Goal: Obtain resource: Download file/media

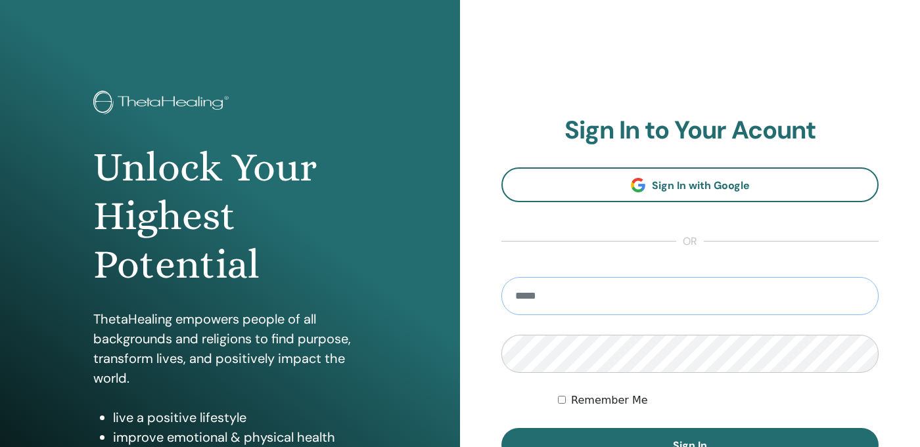
type input "**********"
click at [690, 445] on button "Sign In" at bounding box center [689, 445] width 377 height 34
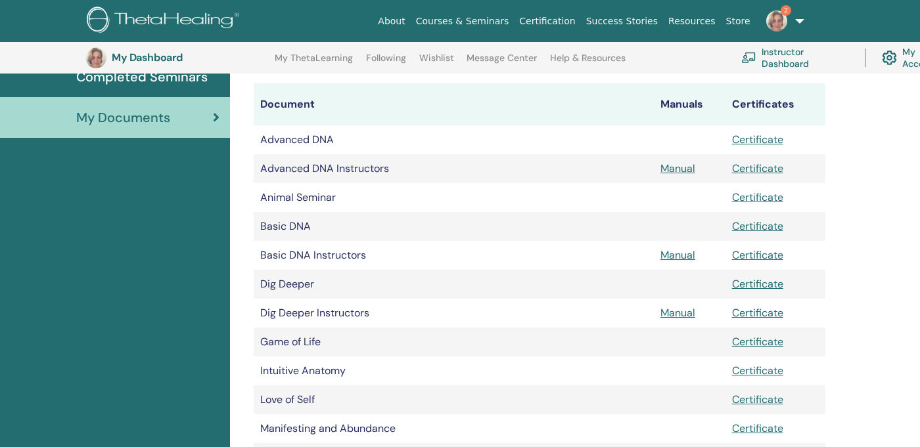
scroll to position [198, 0]
click at [757, 227] on link "Certificate" at bounding box center [757, 226] width 51 height 14
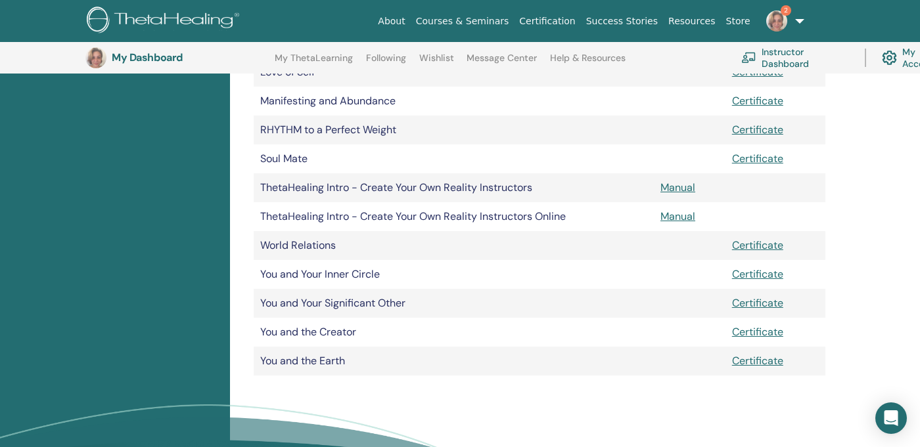
scroll to position [524, 0]
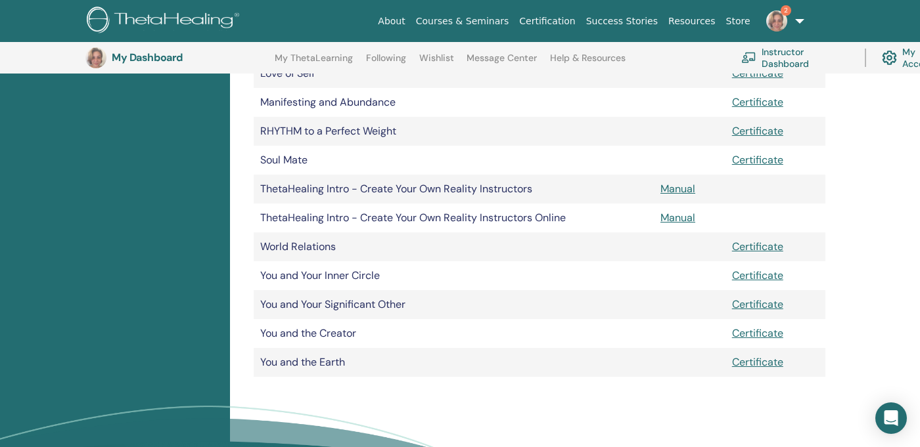
click at [673, 185] on link "Manual" at bounding box center [677, 189] width 35 height 14
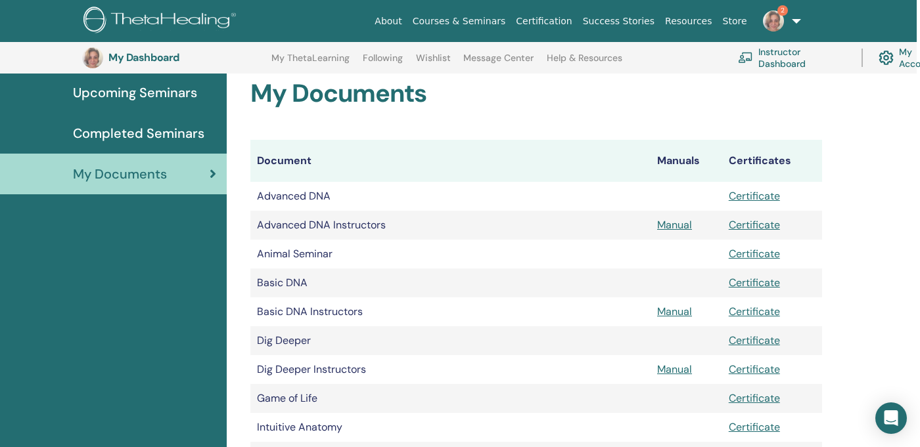
scroll to position [140, 3]
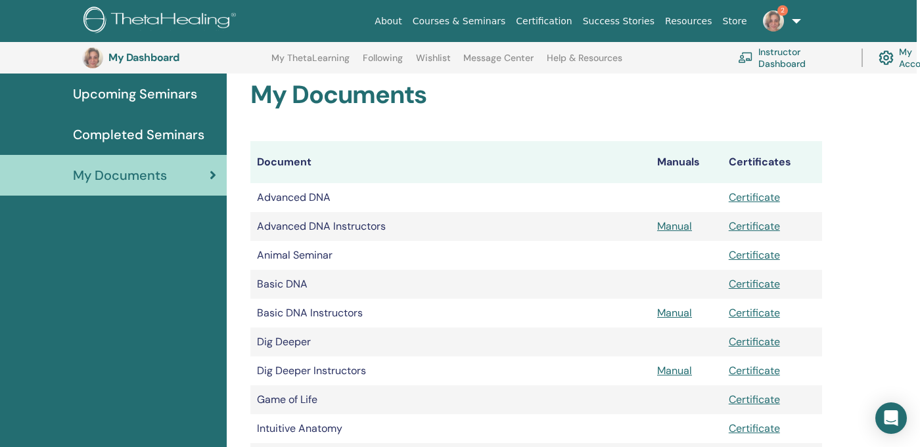
click at [772, 21] on img at bounding box center [773, 21] width 21 height 21
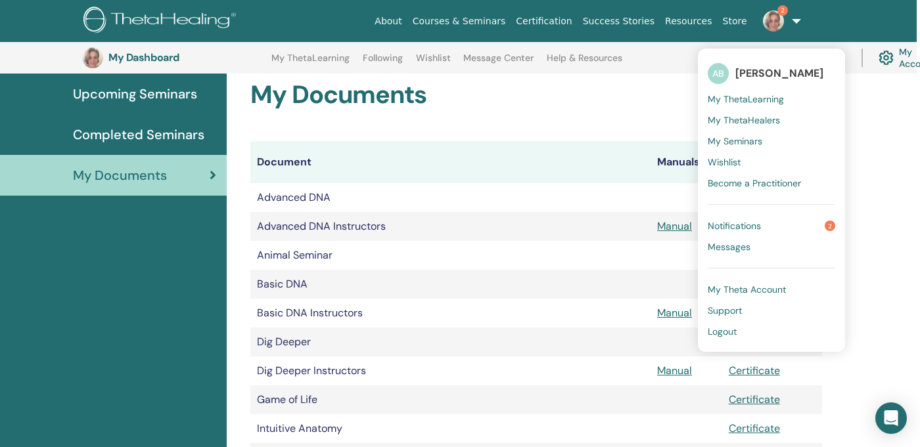
click at [762, 98] on span "My ThetaLearning" at bounding box center [746, 99] width 76 height 12
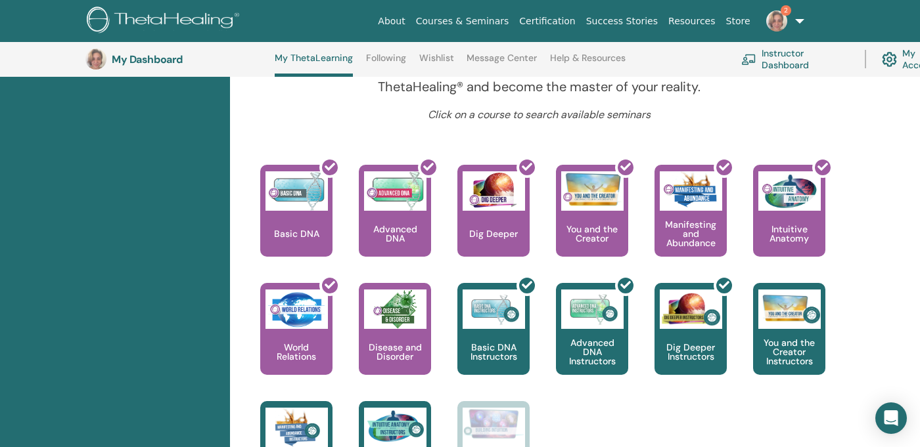
scroll to position [507, 0]
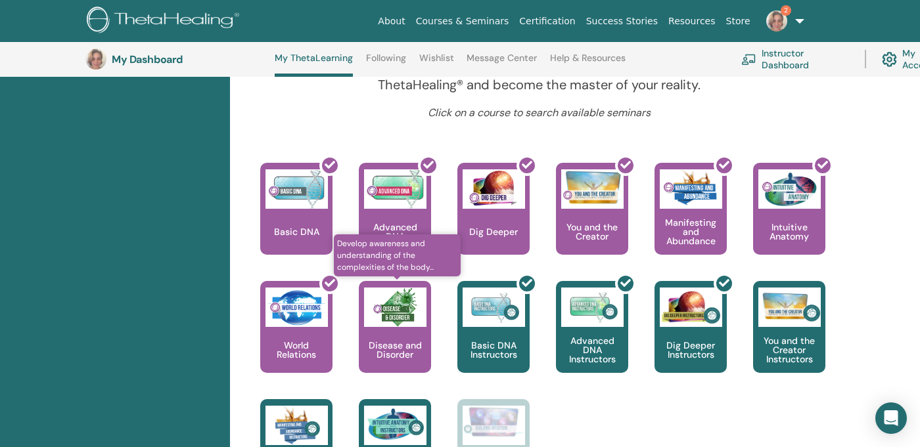
click at [396, 336] on div "Disease and Disorder" at bounding box center [395, 327] width 72 height 92
